Goal: Task Accomplishment & Management: Use online tool/utility

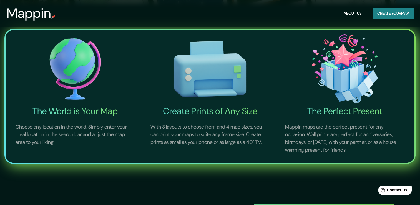
scroll to position [167, 0]
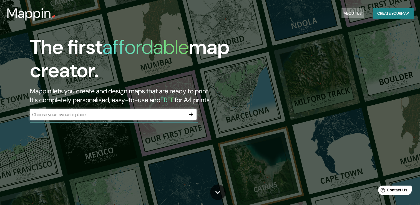
click at [349, 12] on button "About Us" at bounding box center [353, 13] width 23 height 10
click at [352, 12] on button "About Us" at bounding box center [353, 13] width 23 height 10
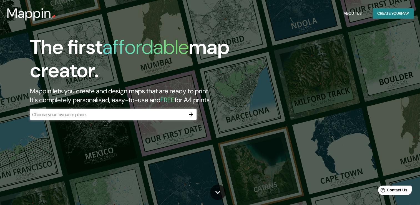
click at [146, 117] on input "text" at bounding box center [108, 114] width 156 height 6
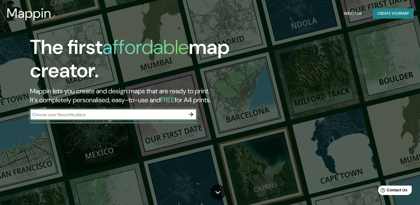
type input "México"
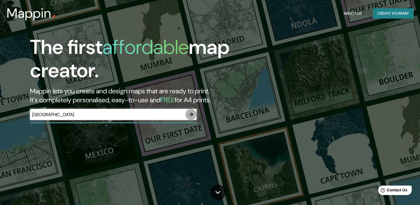
click at [192, 114] on icon "button" at bounding box center [191, 114] width 4 height 4
